Goal: Task Accomplishment & Management: Use online tool/utility

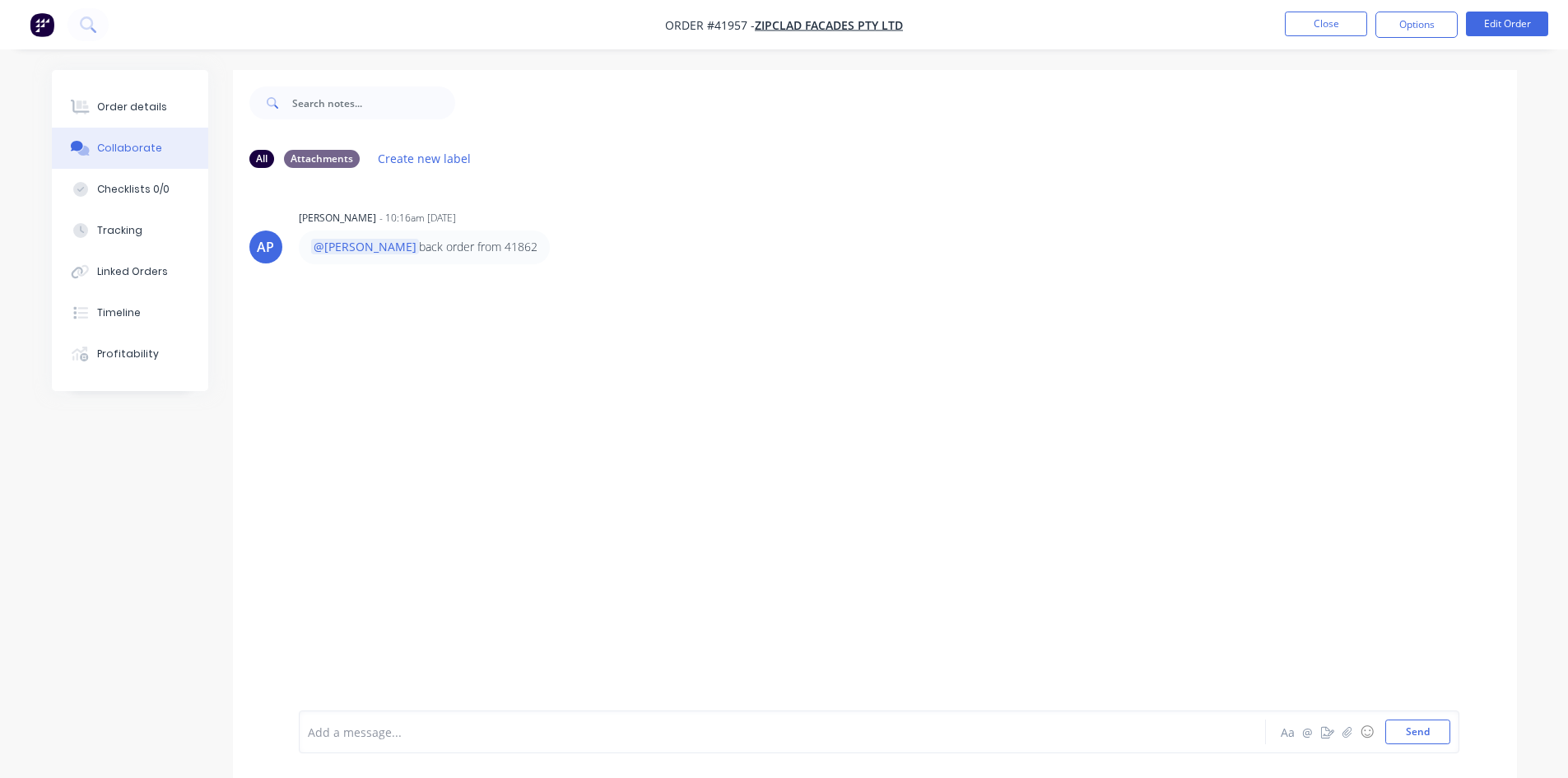
click at [1344, 26] on button "Close" at bounding box center [1326, 23] width 82 height 25
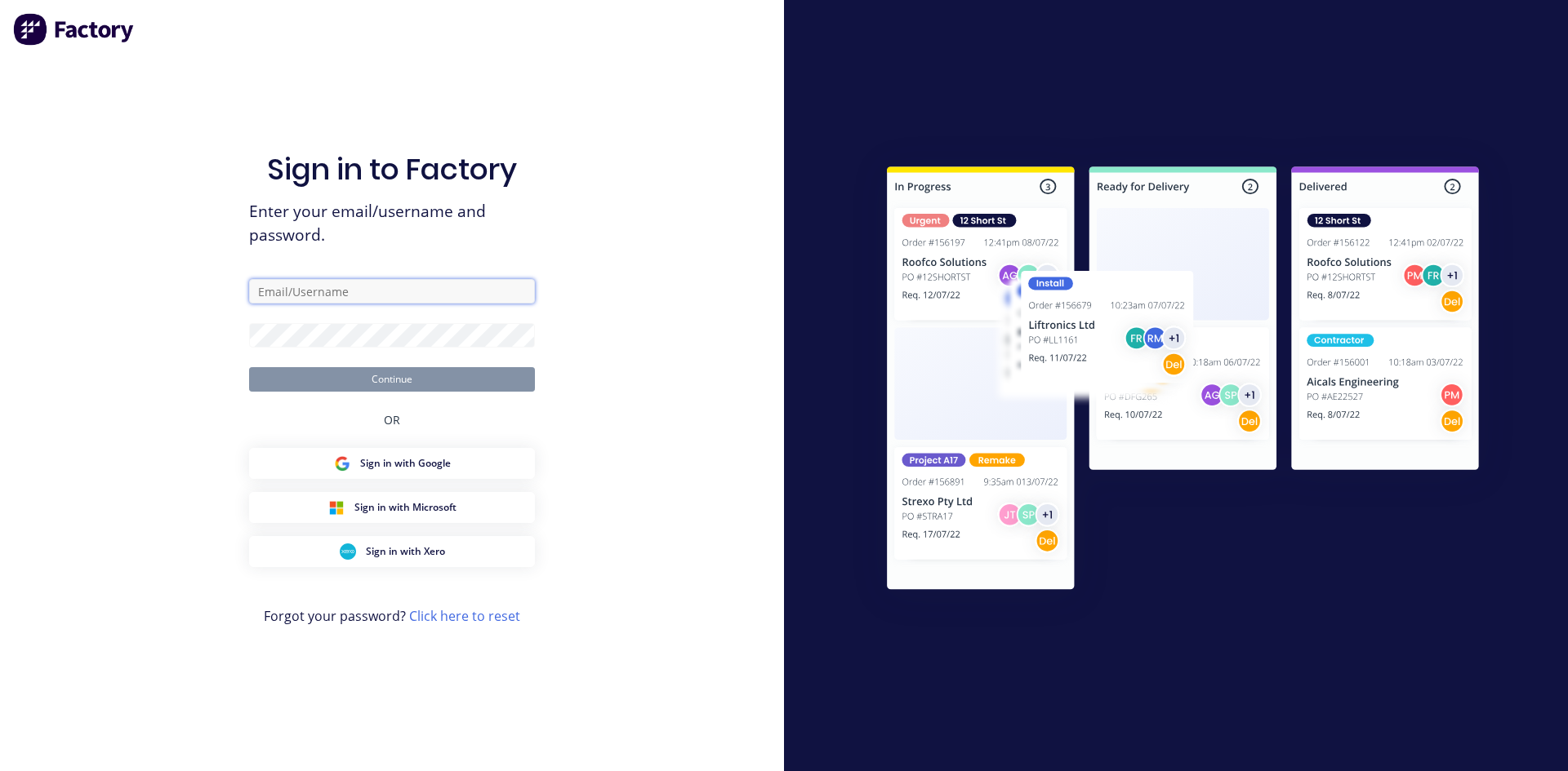
type input "[PERSON_NAME][EMAIL_ADDRESS][DOMAIN_NAME]"
click at [524, 374] on button "Continue" at bounding box center [391, 379] width 286 height 25
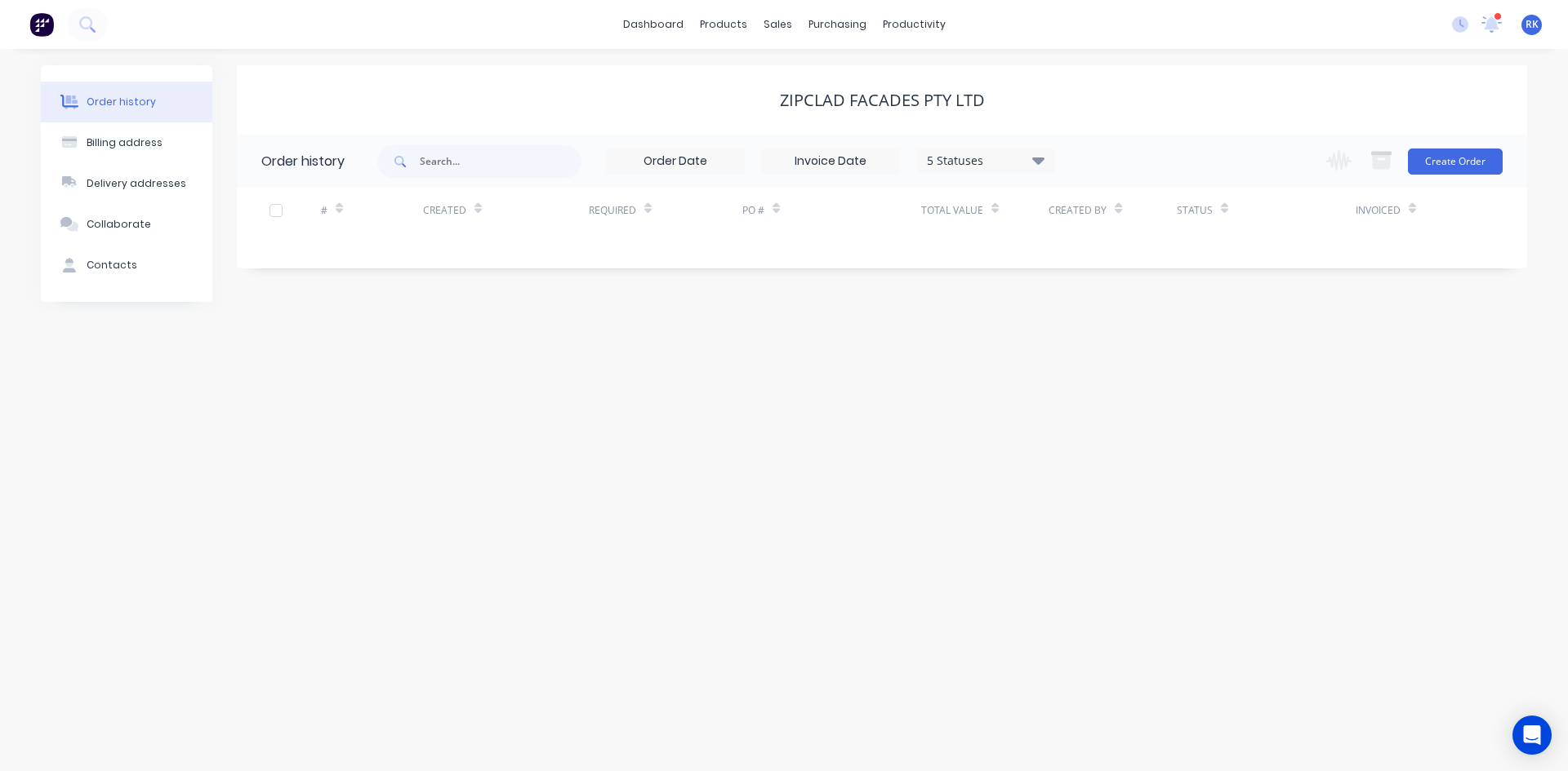
click at [1500, 25] on icon at bounding box center [1492, 24] width 21 height 16
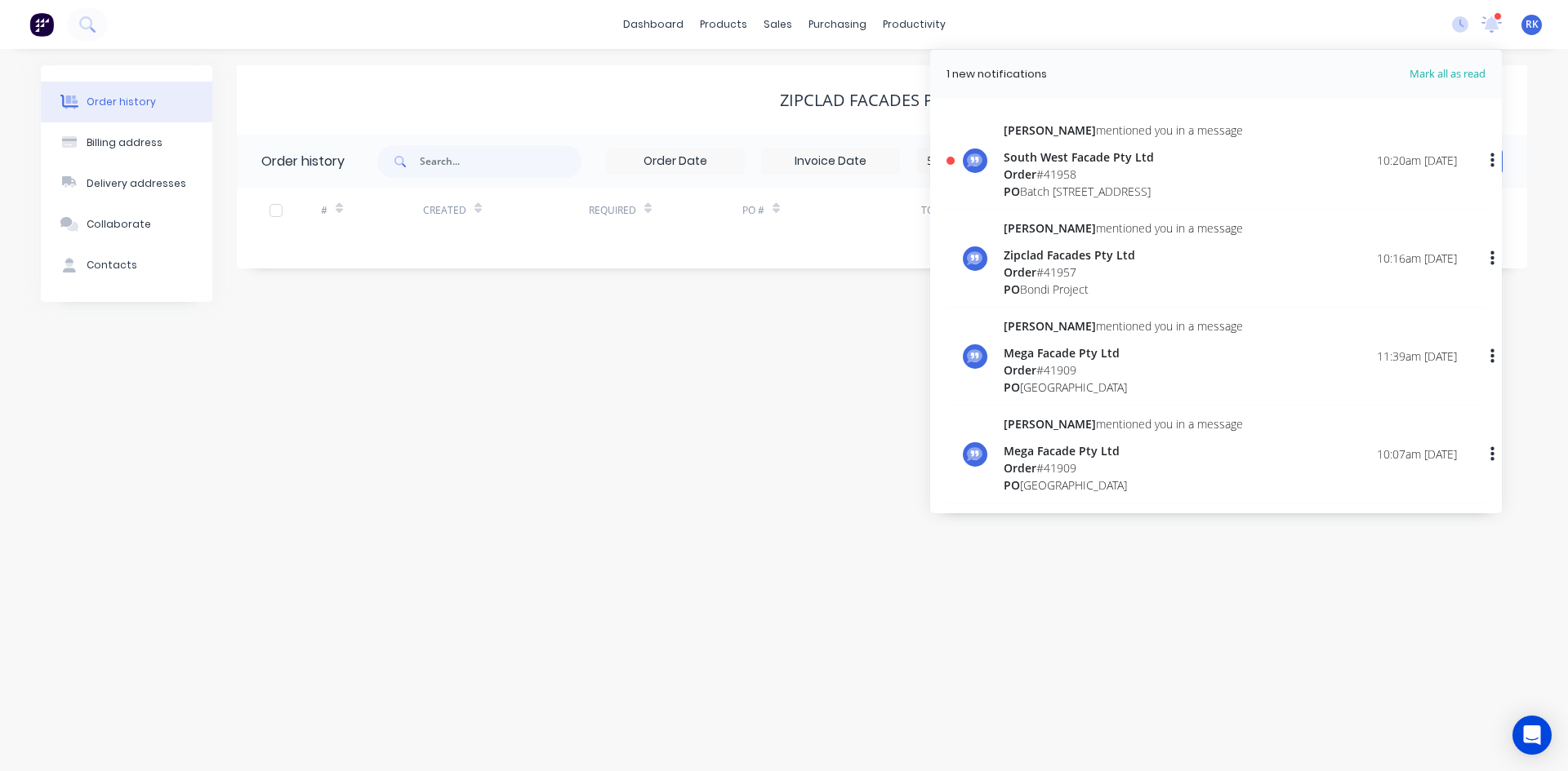
click at [1209, 157] on div "[PERSON_NAME] mentioned you in a message South West Facade Pty Ltd Order # 4195…" at bounding box center [1230, 160] width 453 height 78
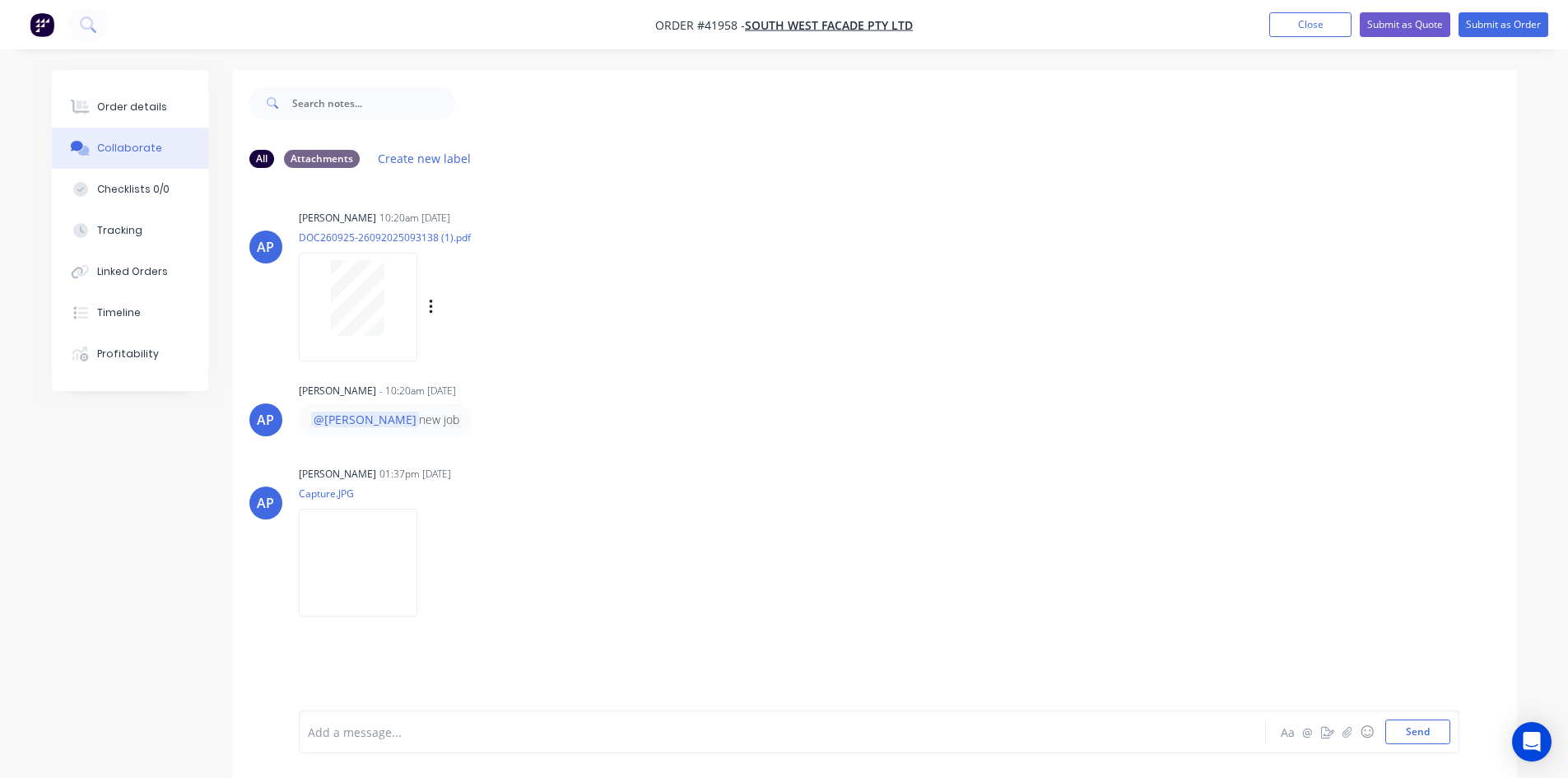
click at [317, 312] on div at bounding box center [358, 299] width 104 height 76
click at [392, 554] on img at bounding box center [358, 563] width 118 height 108
click at [349, 591] on img at bounding box center [358, 563] width 118 height 108
click at [385, 307] on div at bounding box center [358, 299] width 104 height 76
click at [144, 111] on div "Order details" at bounding box center [131, 106] width 70 height 15
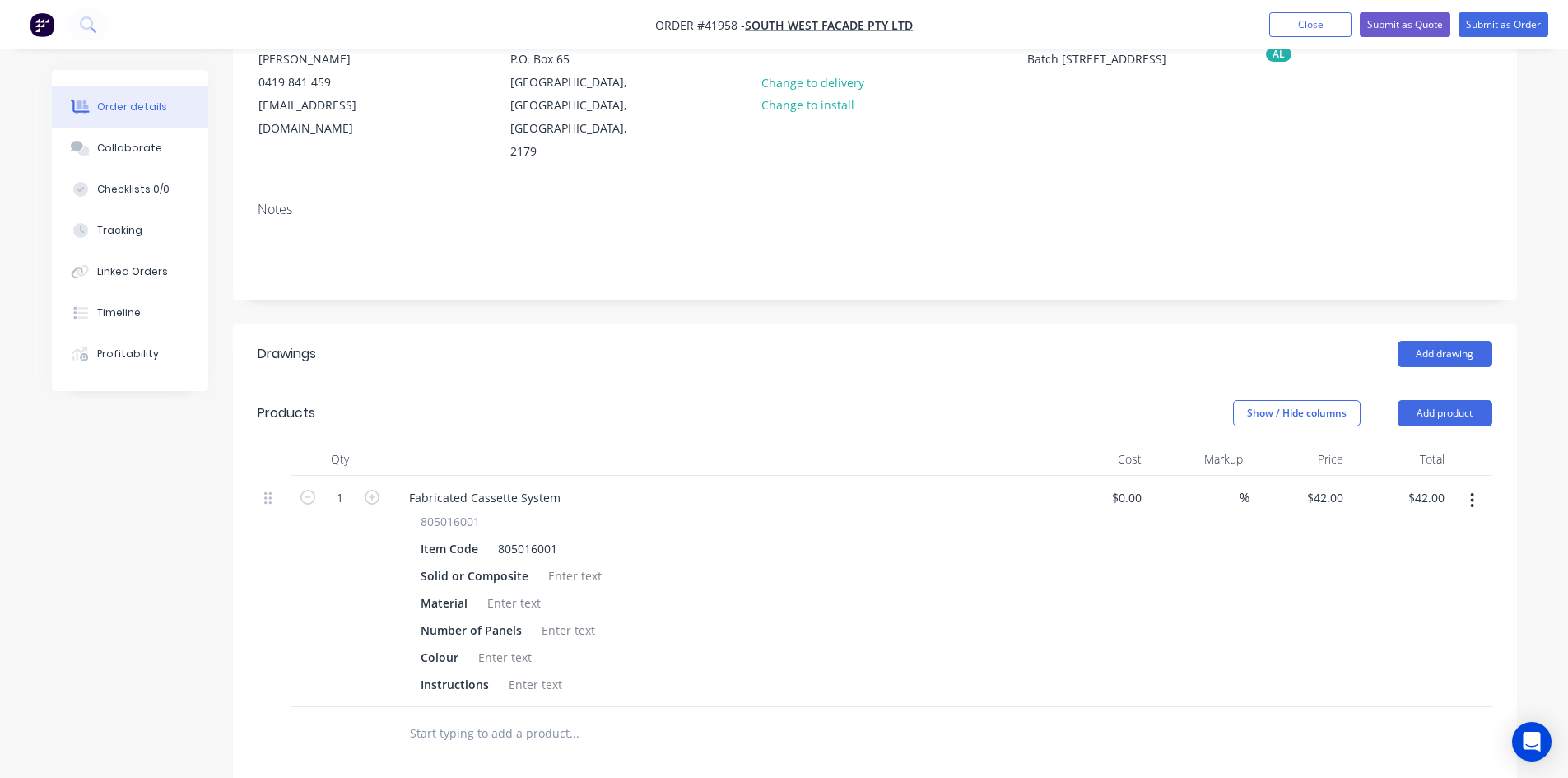
scroll to position [412, 0]
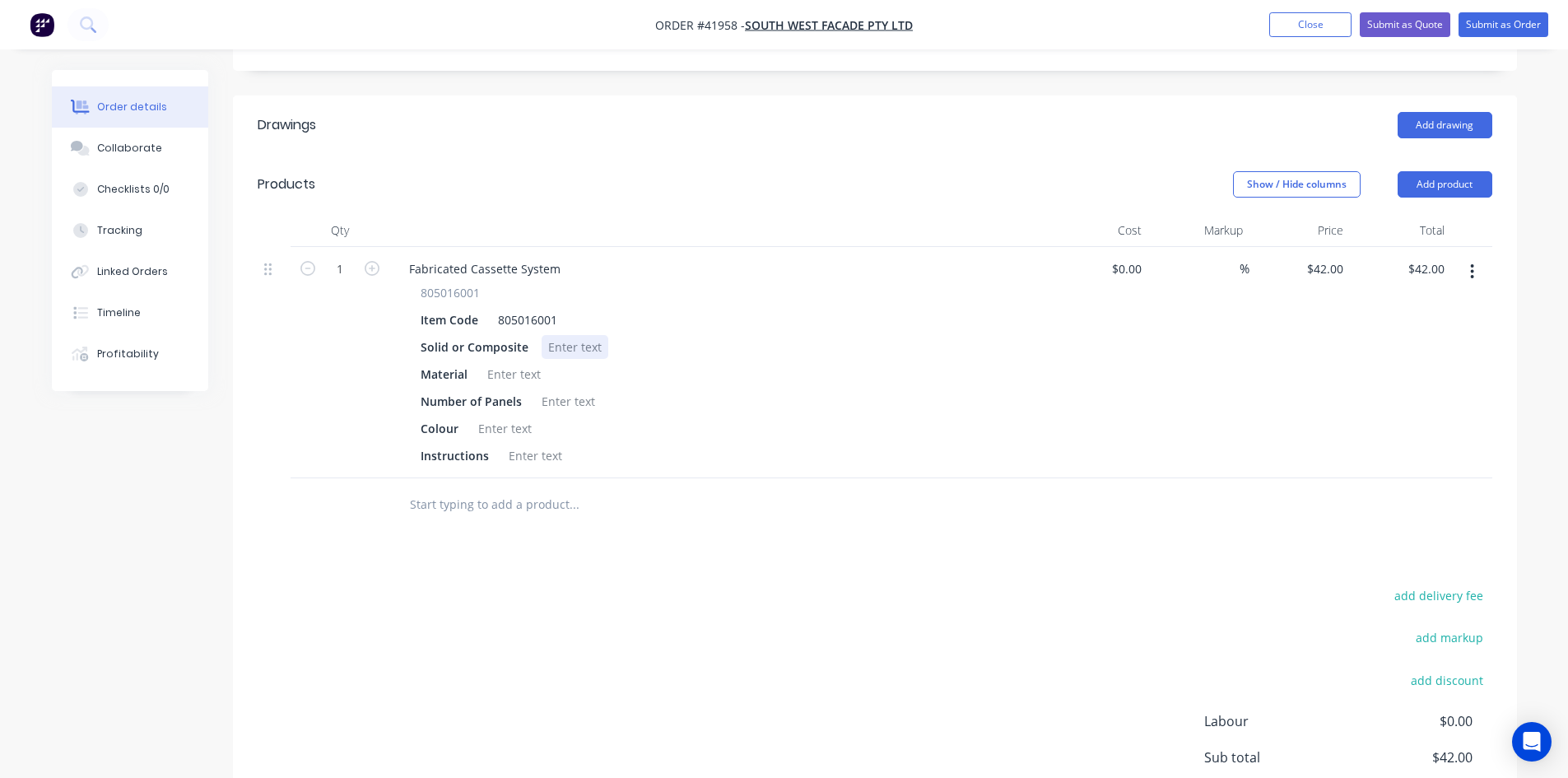
click at [572, 335] on div at bounding box center [574, 347] width 67 height 24
click at [502, 363] on div at bounding box center [514, 375] width 67 height 24
click at [553, 389] on div at bounding box center [568, 402] width 67 height 24
click at [515, 417] on div at bounding box center [504, 429] width 67 height 24
click at [545, 444] on div at bounding box center [535, 456] width 67 height 24
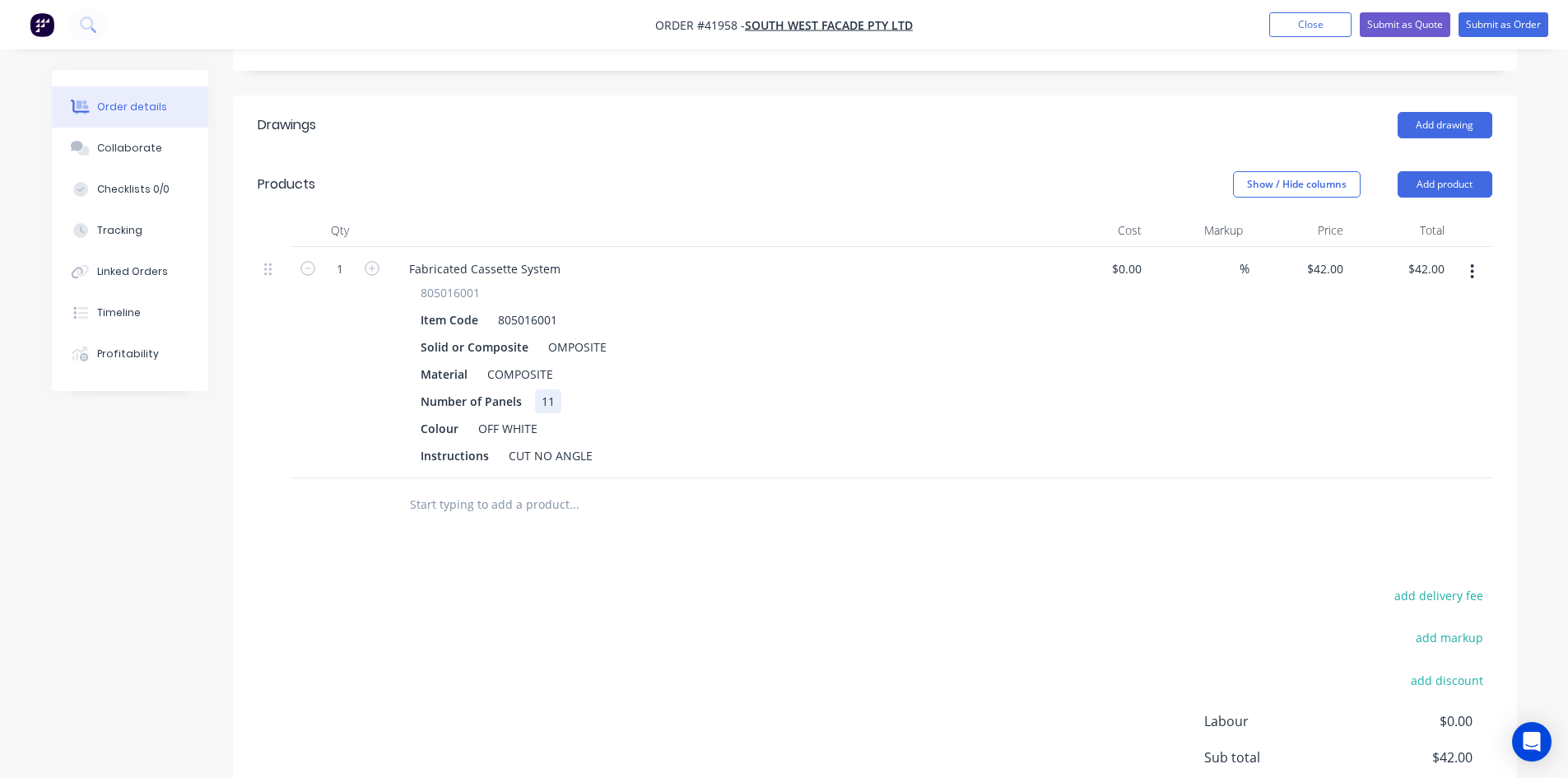
click at [779, 389] on div "Number of Panels 11" at bounding box center [715, 402] width 603 height 24
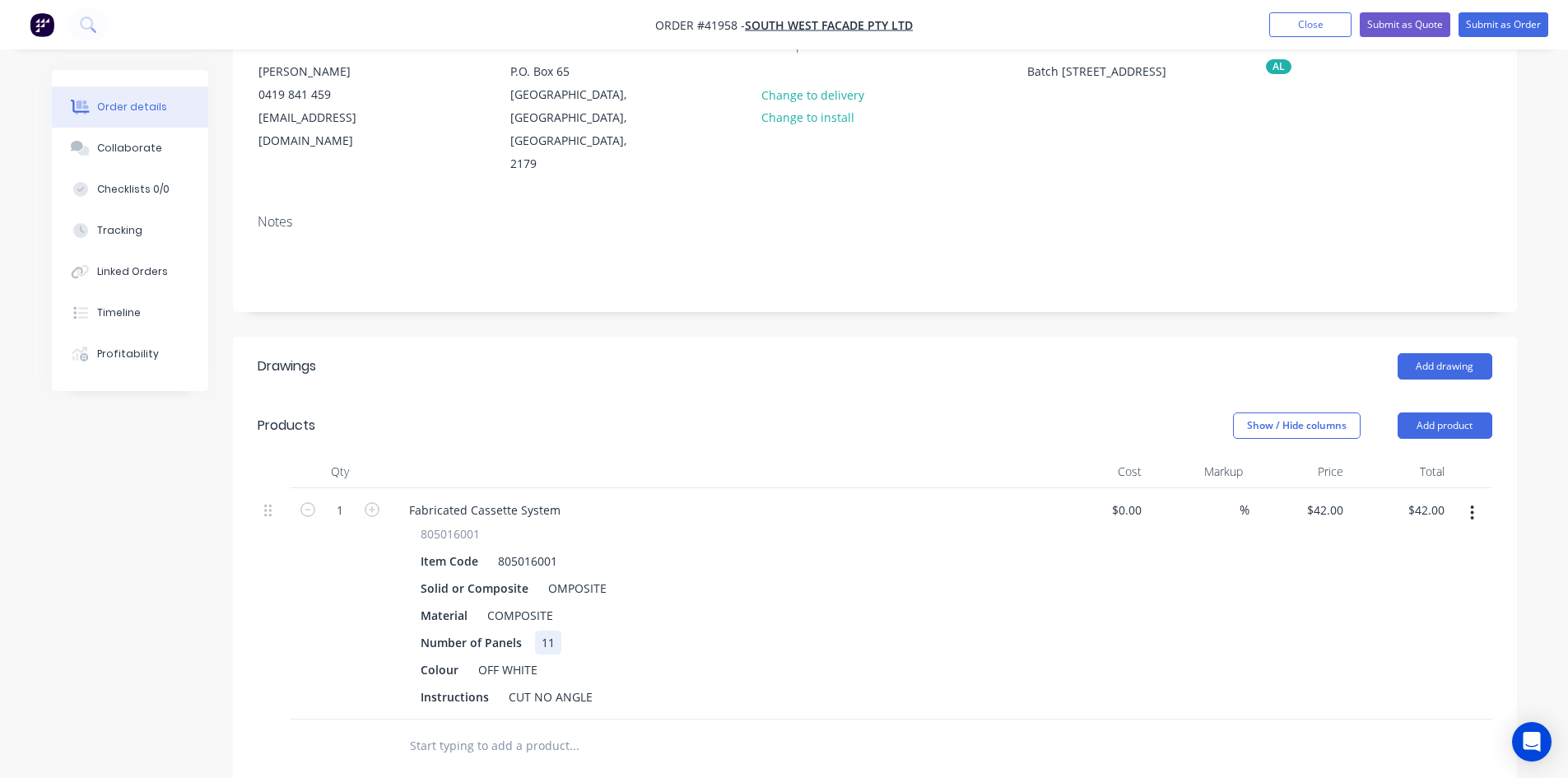
scroll to position [164, 0]
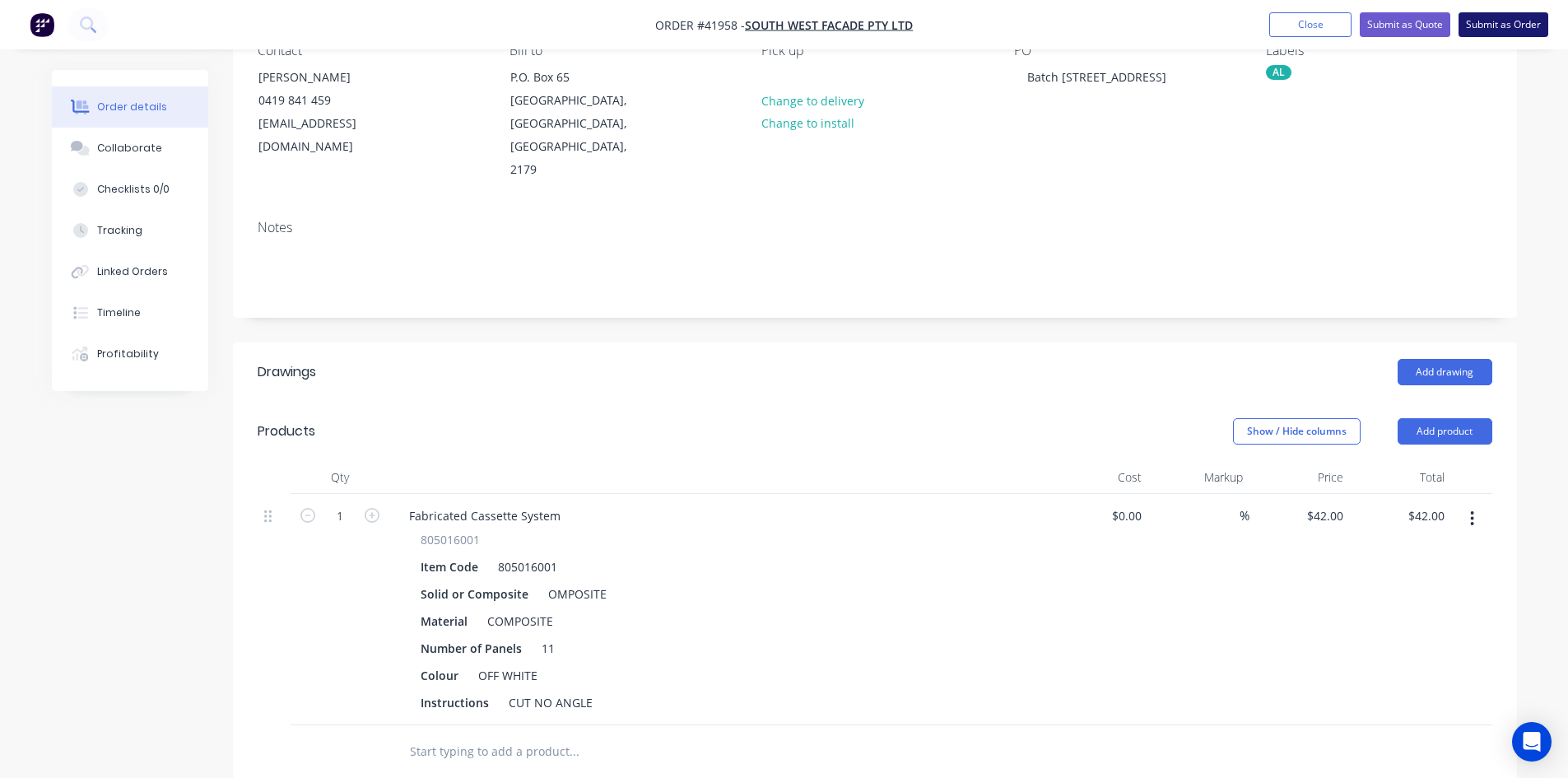
click at [1474, 28] on button "Submit as Order" at bounding box center [1504, 24] width 90 height 25
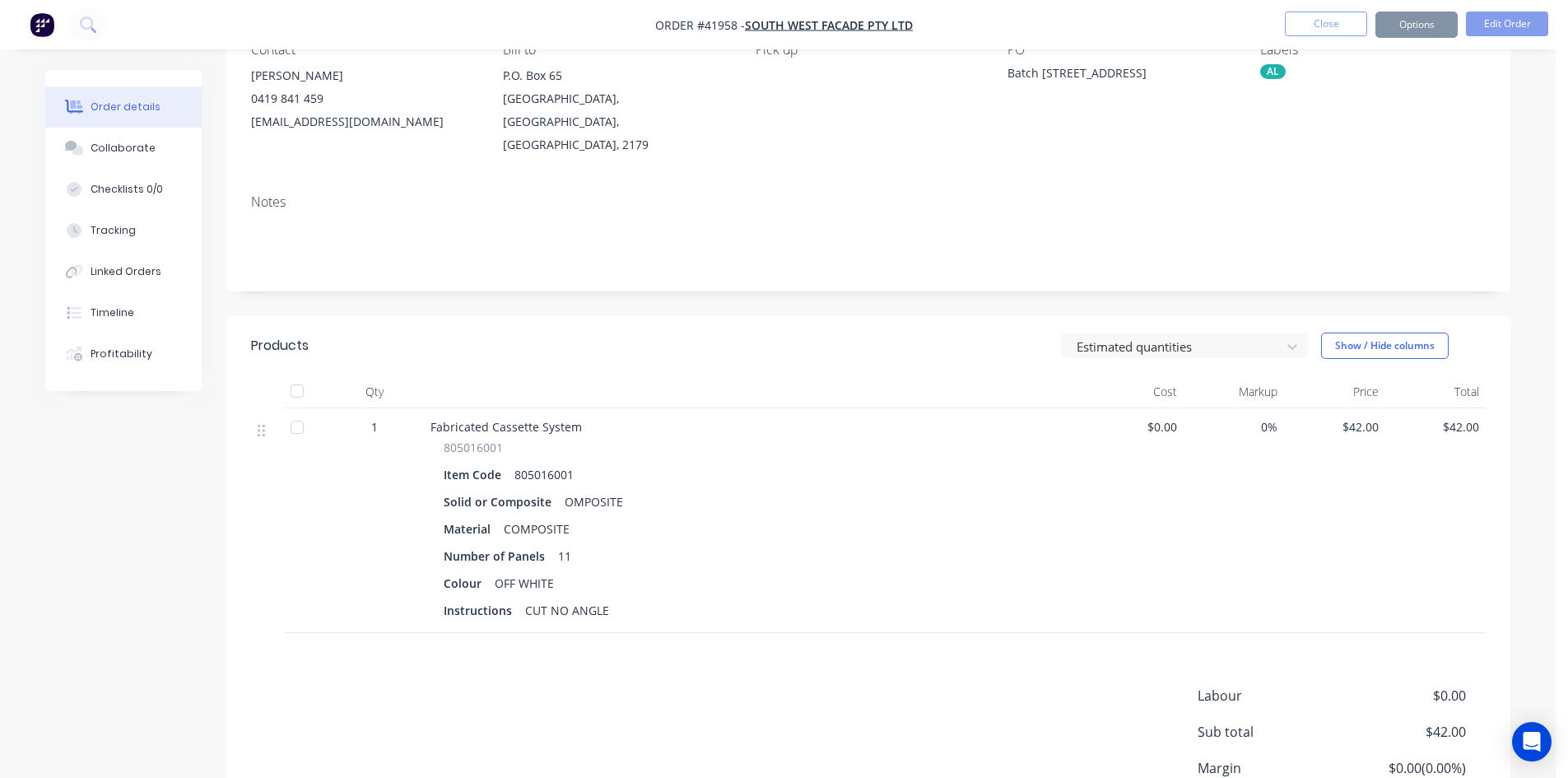
scroll to position [0, 0]
